Goal: Use online tool/utility: Utilize a website feature to perform a specific function

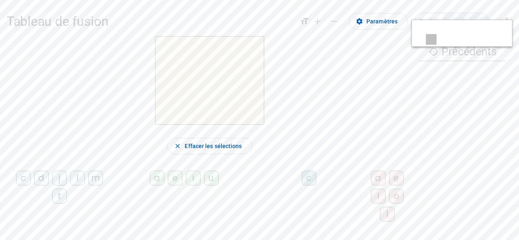
click at [72, 178] on div "l" at bounding box center [77, 178] width 15 height 15
click at [230, 151] on span "Effacer les sélections" at bounding box center [213, 146] width 57 height 10
click at [76, 185] on div "l" at bounding box center [77, 178] width 15 height 15
click at [217, 150] on span "Effacer les sélections" at bounding box center [213, 146] width 57 height 10
click at [52, 202] on div "t" at bounding box center [59, 196] width 15 height 15
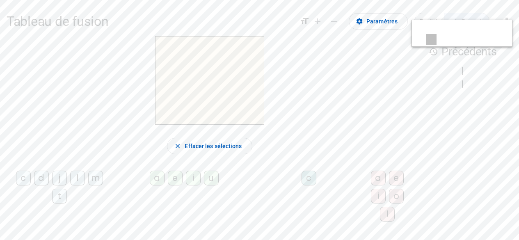
click at [52, 203] on div "t" at bounding box center [59, 196] width 15 height 15
click at [52, 202] on div "t" at bounding box center [59, 196] width 15 height 15
click at [150, 182] on div "a" at bounding box center [157, 178] width 15 height 15
click at [301, 185] on div "c" at bounding box center [308, 178] width 15 height 15
click at [301, 183] on div "c" at bounding box center [308, 178] width 15 height 15
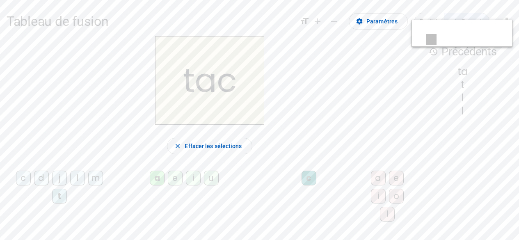
click at [301, 185] on div "c" at bounding box center [308, 178] width 15 height 15
click at [232, 151] on span "Effacer les sélections" at bounding box center [213, 146] width 57 height 10
click at [59, 200] on div "t" at bounding box center [59, 196] width 15 height 15
click at [150, 185] on div "a" at bounding box center [157, 178] width 15 height 15
click at [168, 185] on div "e" at bounding box center [175, 178] width 15 height 15
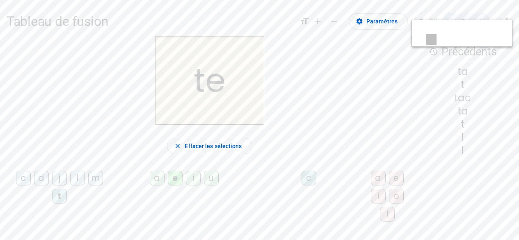
click at [55, 185] on div "j" at bounding box center [59, 178] width 15 height 15
click at [43, 183] on div "d" at bounding box center [41, 178] width 15 height 15
click at [97, 185] on div "m" at bounding box center [95, 178] width 15 height 15
click at [204, 185] on div "u" at bounding box center [211, 178] width 15 height 15
click at [176, 149] on span "button" at bounding box center [209, 146] width 84 height 20
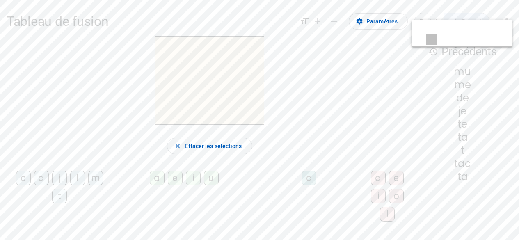
click at [98, 185] on div "m" at bounding box center [95, 178] width 15 height 15
click at [150, 185] on div "a" at bounding box center [157, 178] width 15 height 15
click at [74, 184] on div "l" at bounding box center [77, 178] width 15 height 15
click at [21, 180] on div "c" at bounding box center [23, 178] width 15 height 15
click at [224, 151] on span "Effacer les sélections" at bounding box center [213, 146] width 57 height 10
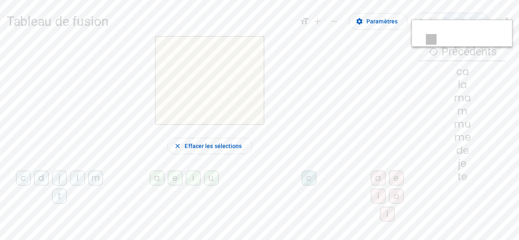
click at [78, 185] on div "l" at bounding box center [77, 178] width 15 height 15
click at [152, 185] on div "a" at bounding box center [157, 178] width 15 height 15
click at [301, 185] on div "c" at bounding box center [308, 178] width 15 height 15
